Goal: Information Seeking & Learning: Find specific fact

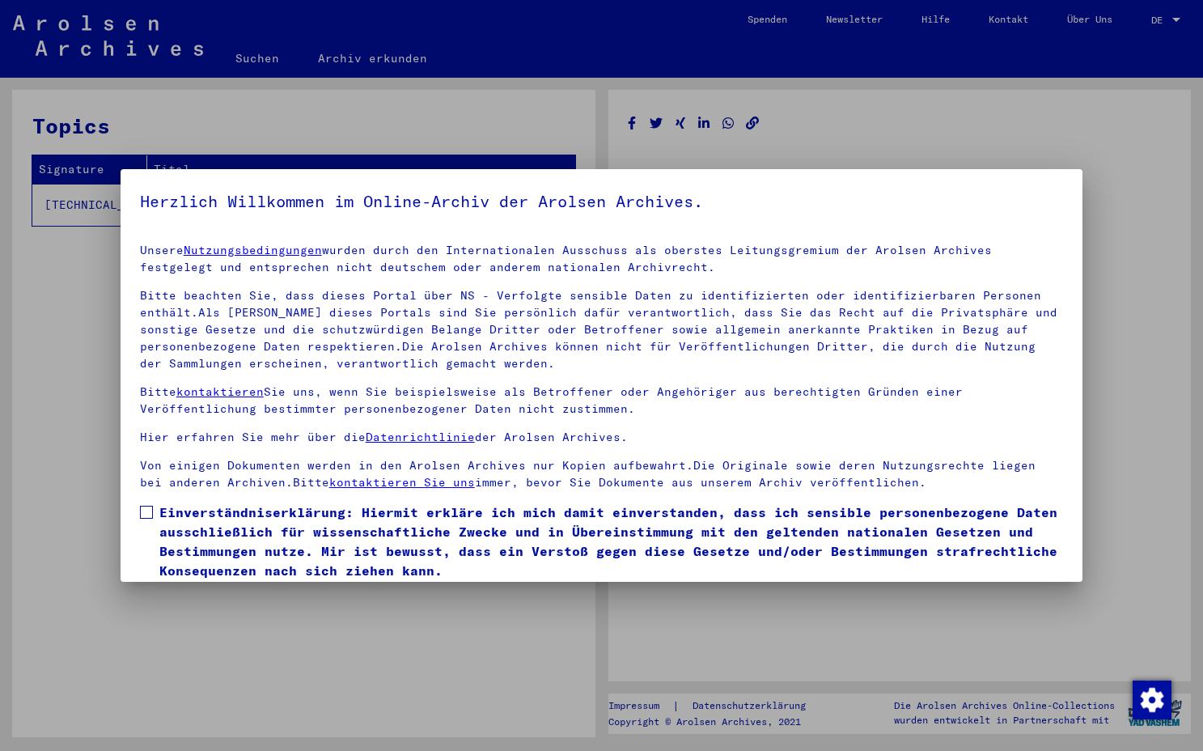
click at [151, 511] on span at bounding box center [146, 512] width 13 height 13
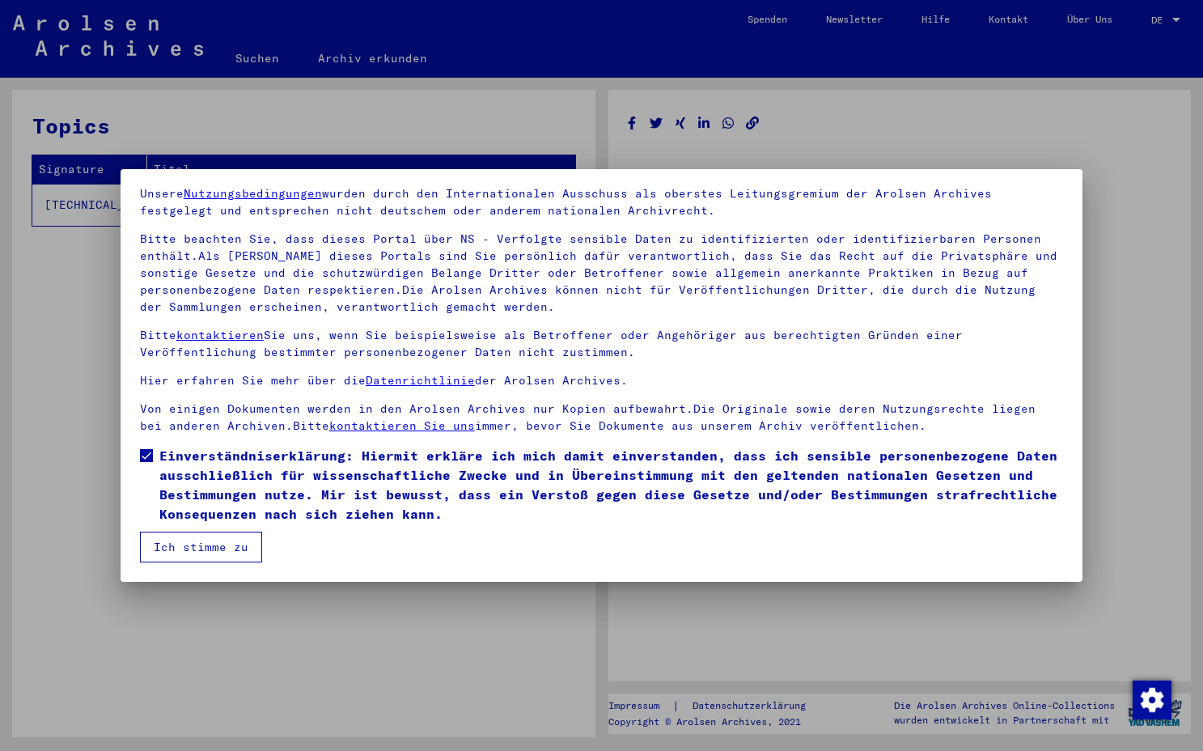
click at [196, 548] on button "Ich stimme zu" at bounding box center [201, 547] width 122 height 31
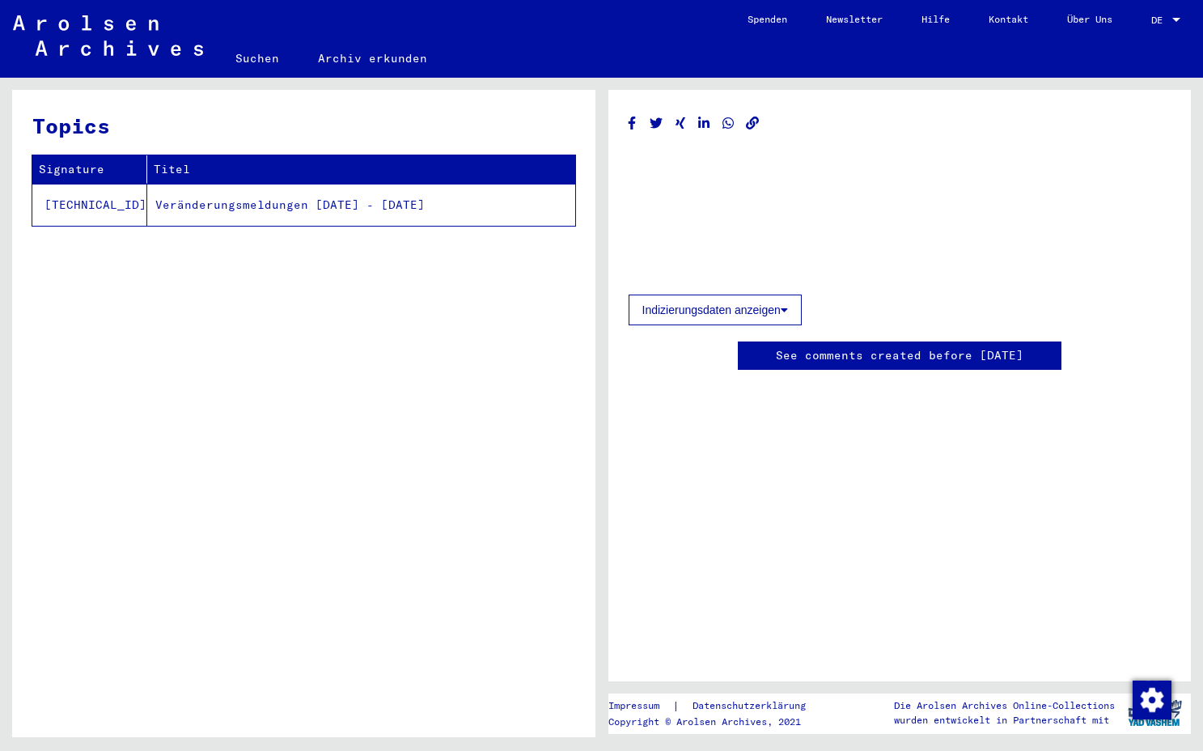
click at [257, 216] on td "Veränderungsmeldungen [DATE] - [DATE]" at bounding box center [361, 205] width 428 height 42
click at [225, 206] on td "Veränderungsmeldungen [DATE] - [DATE]" at bounding box center [361, 205] width 428 height 42
click at [263, 61] on link "Suchen" at bounding box center [257, 58] width 83 height 39
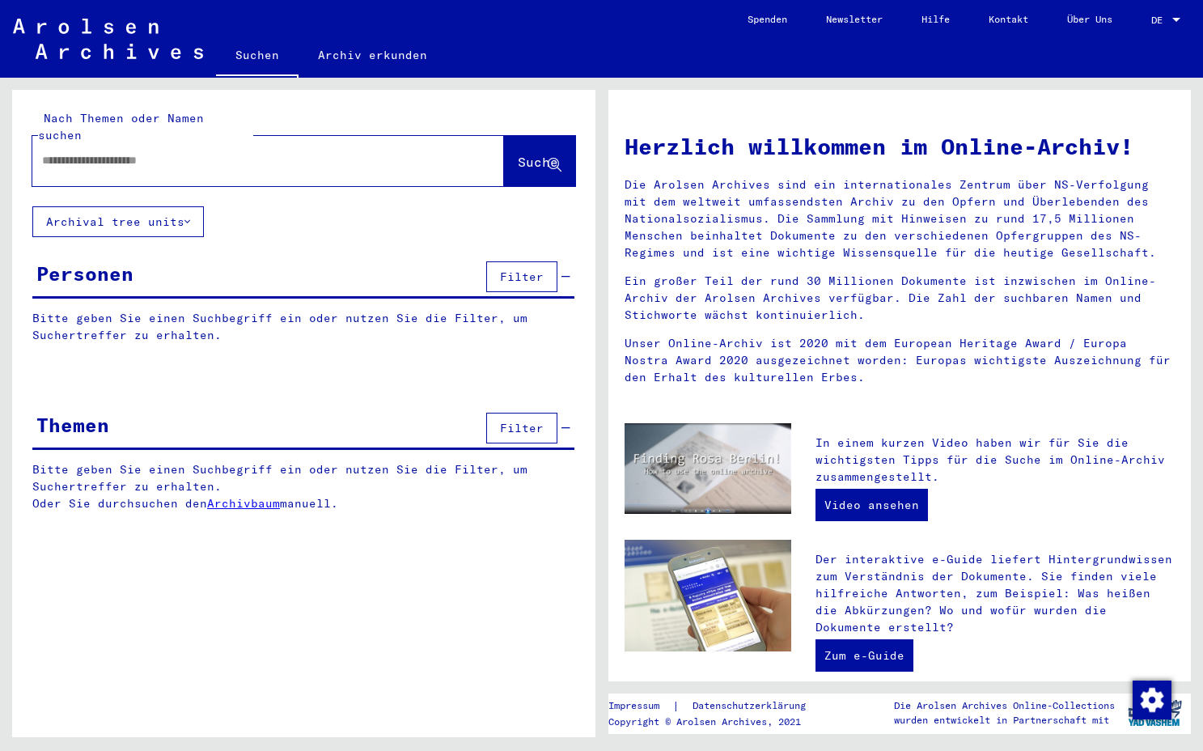
click at [185, 152] on input "text" at bounding box center [249, 160] width 414 height 17
type input "**********"
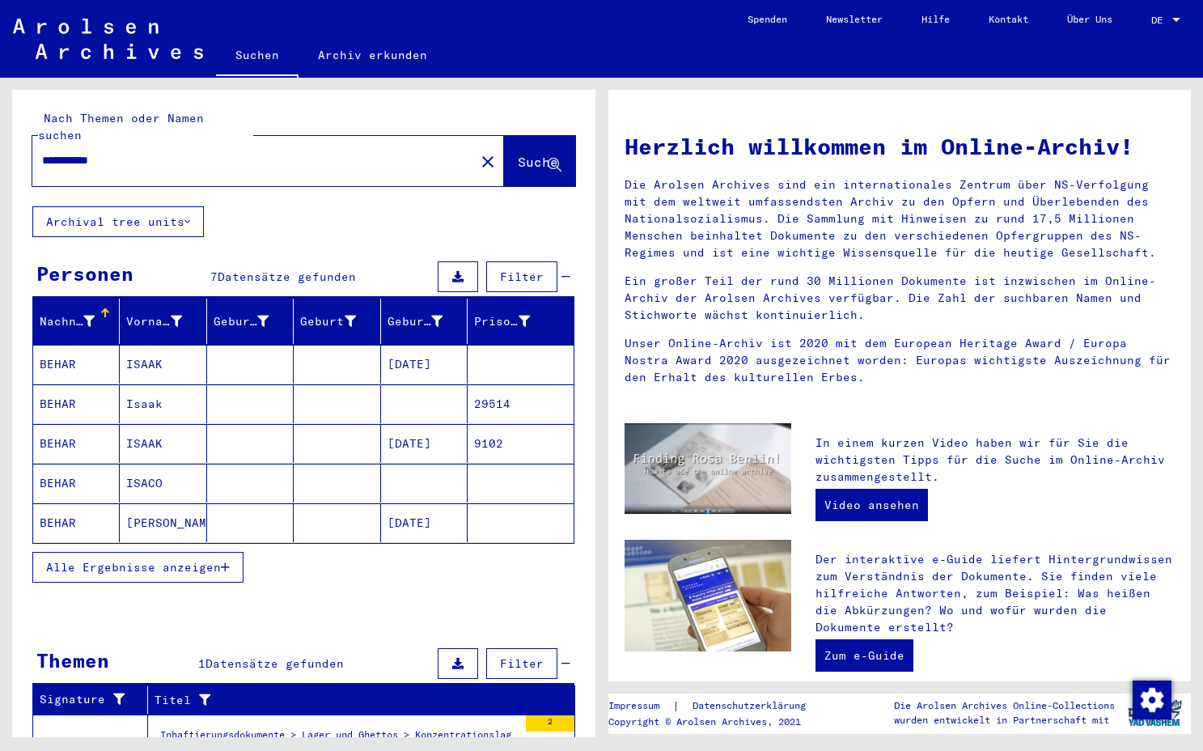
click at [66, 430] on mat-cell "BEHAR" at bounding box center [76, 443] width 87 height 39
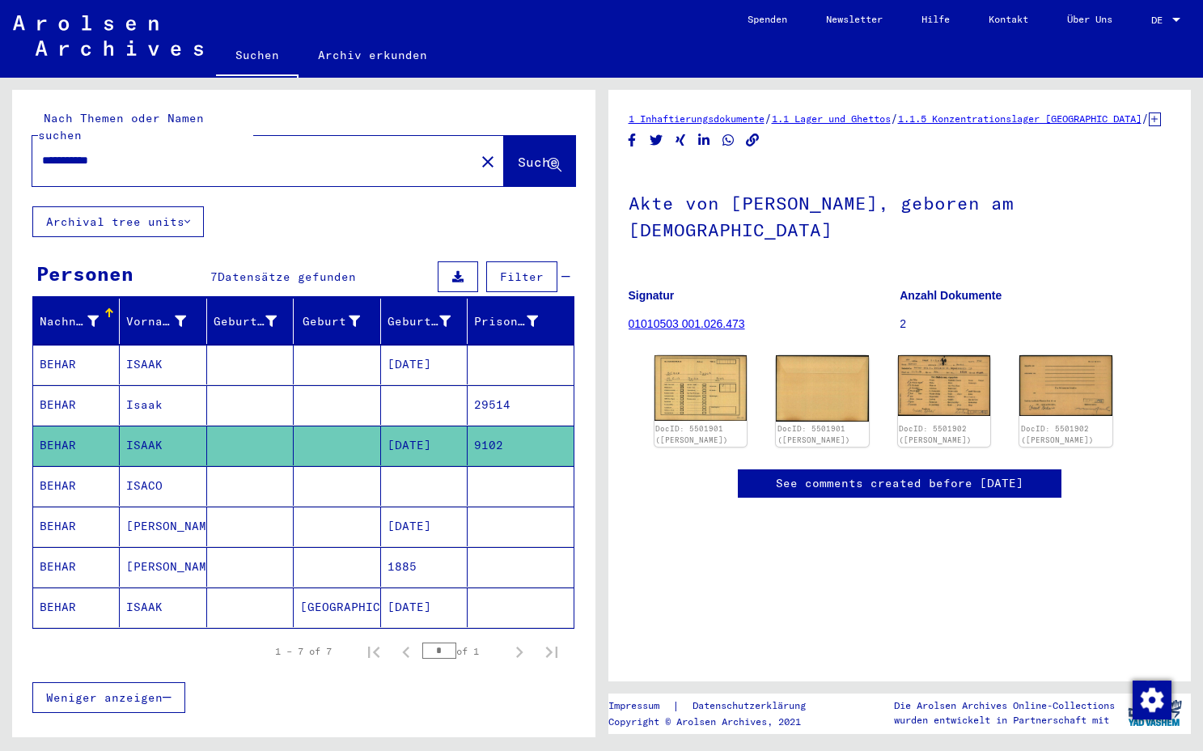
click at [70, 405] on mat-cell "BEHAR" at bounding box center [76, 405] width 87 height 40
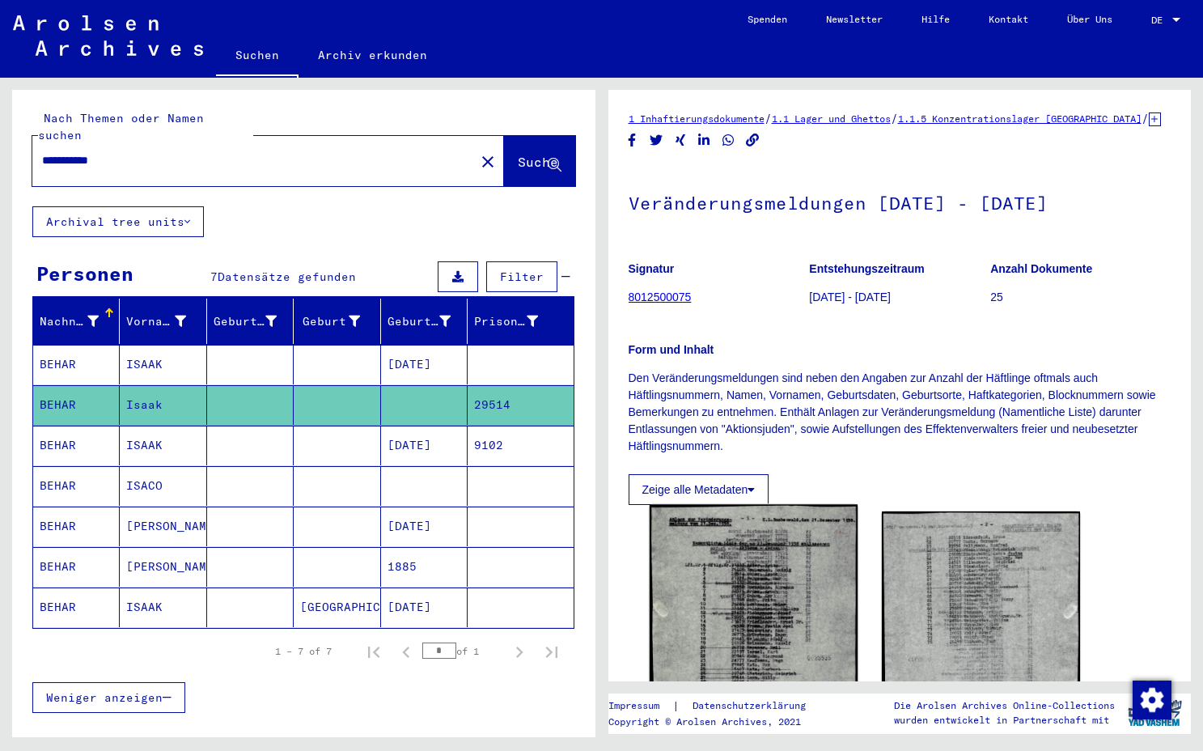
click at [733, 585] on img at bounding box center [753, 645] width 209 height 281
